Goal: Find specific page/section: Find specific page/section

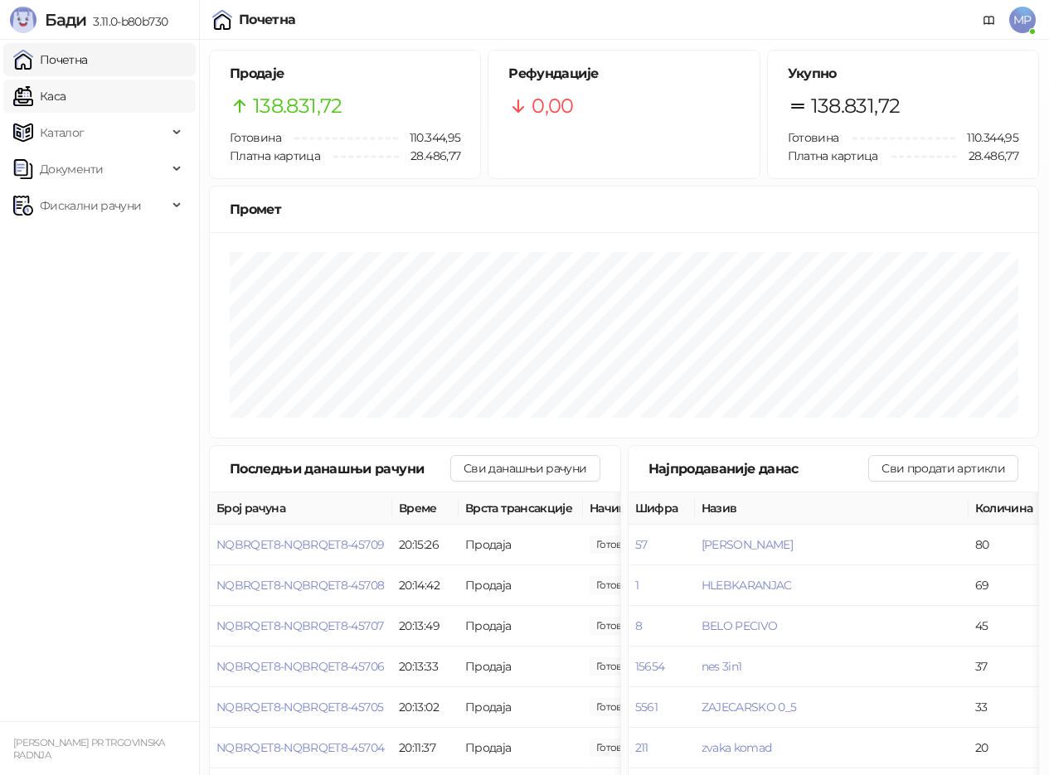
click at [51, 100] on link "Каса" at bounding box center [39, 96] width 52 height 33
click at [71, 57] on link "Почетна" at bounding box center [50, 59] width 75 height 33
drag, startPoint x: 60, startPoint y: 97, endPoint x: 75, endPoint y: 63, distance: 37.1
click at [60, 95] on link "Каса" at bounding box center [39, 96] width 52 height 33
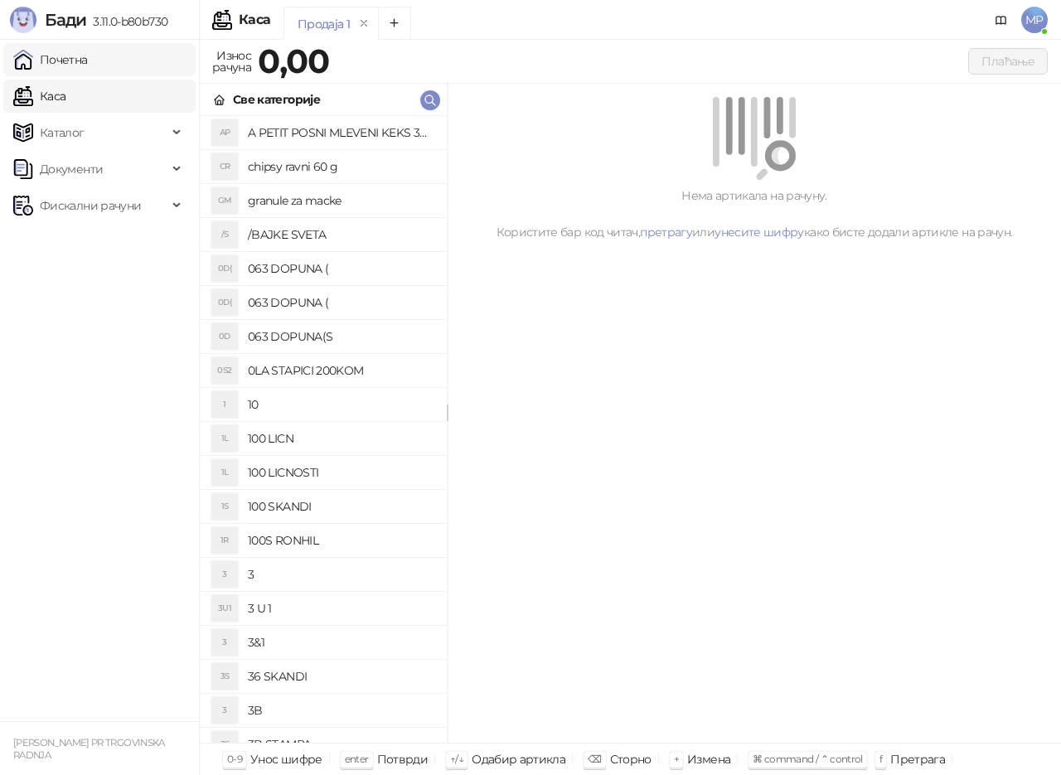
click at [76, 60] on link "Почетна" at bounding box center [50, 59] width 75 height 33
